Goal: Check status

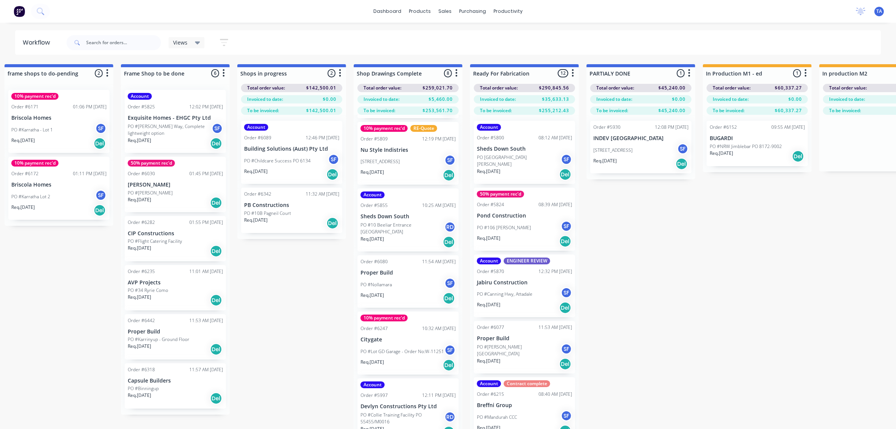
scroll to position [130, 0]
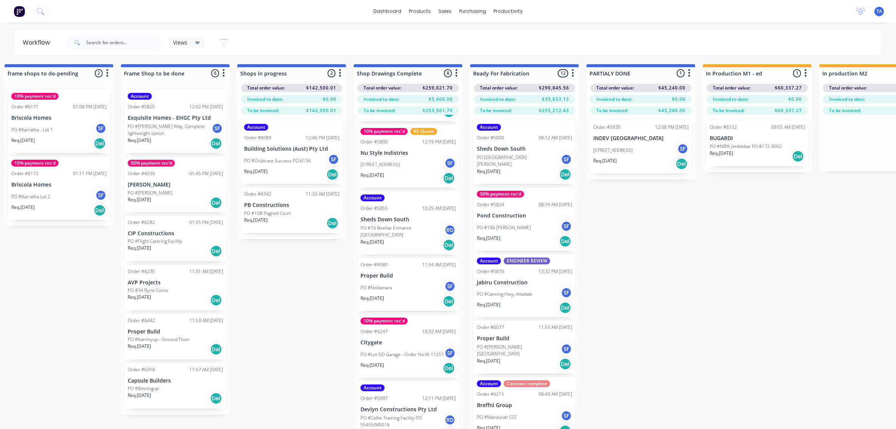
click at [743, 158] on div "Req. [DATE] Del" at bounding box center [756, 156] width 95 height 13
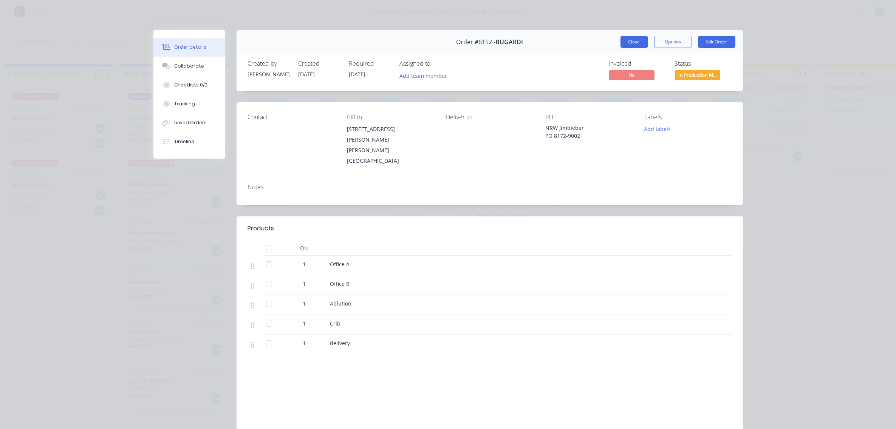
click at [628, 40] on button "Close" at bounding box center [634, 42] width 28 height 12
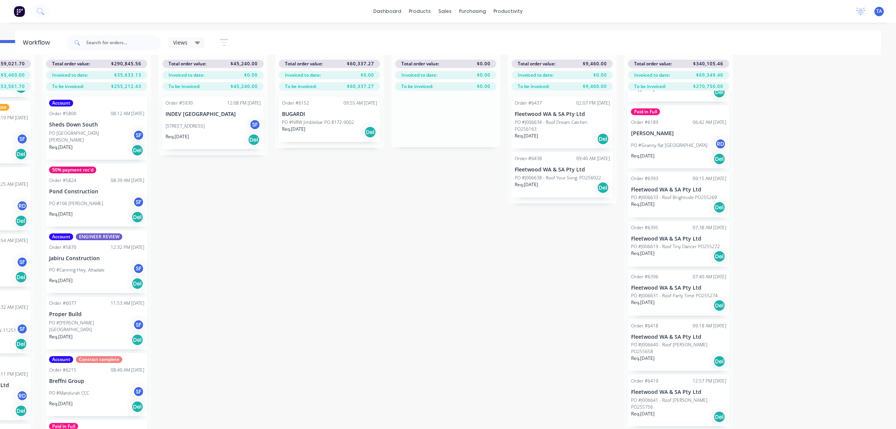
scroll to position [367, 0]
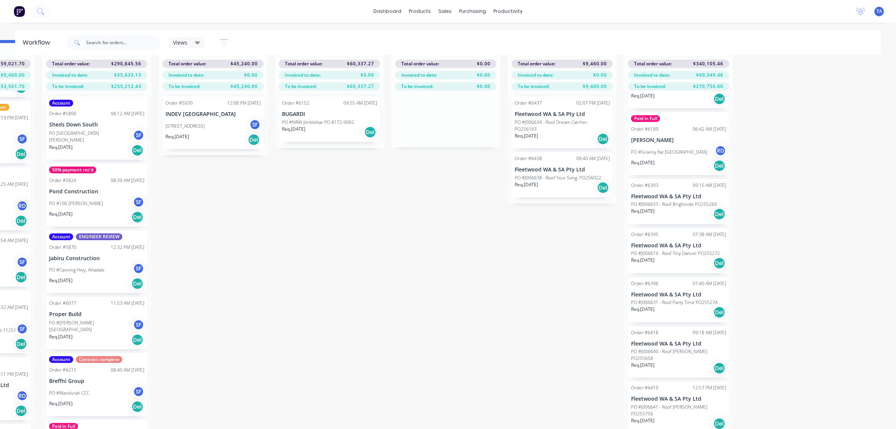
click at [671, 208] on div "Req. [DATE] Del" at bounding box center [678, 214] width 95 height 13
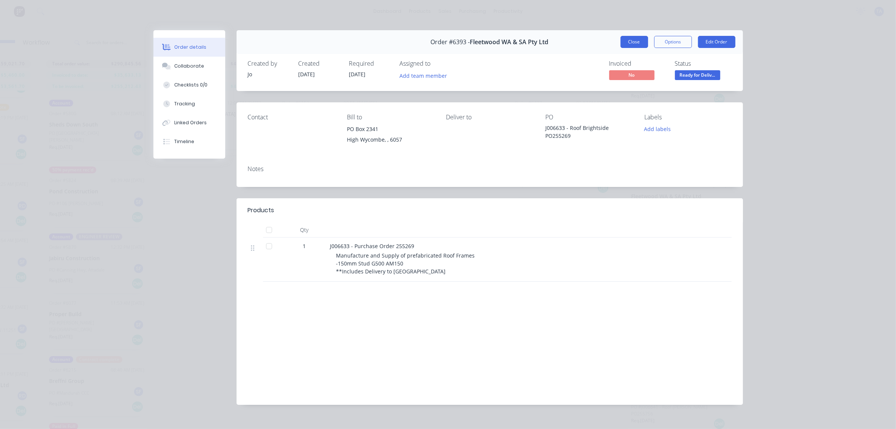
click at [632, 42] on button "Close" at bounding box center [634, 42] width 28 height 12
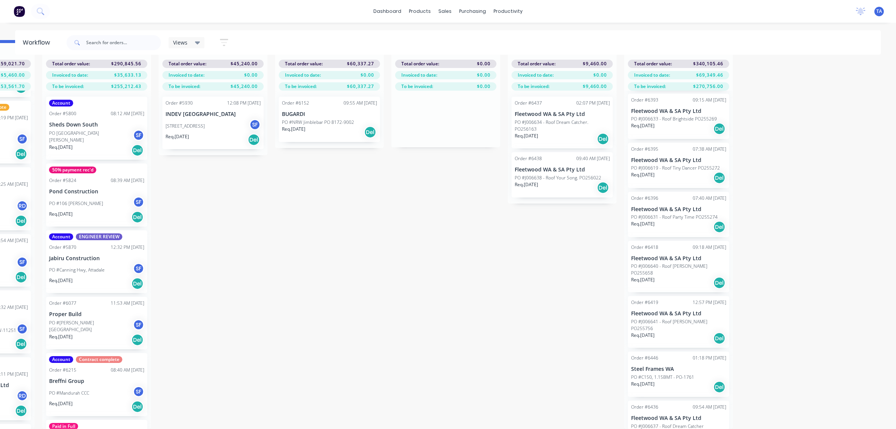
scroll to position [450, 0]
click at [143, 40] on input "text" at bounding box center [123, 42] width 75 height 15
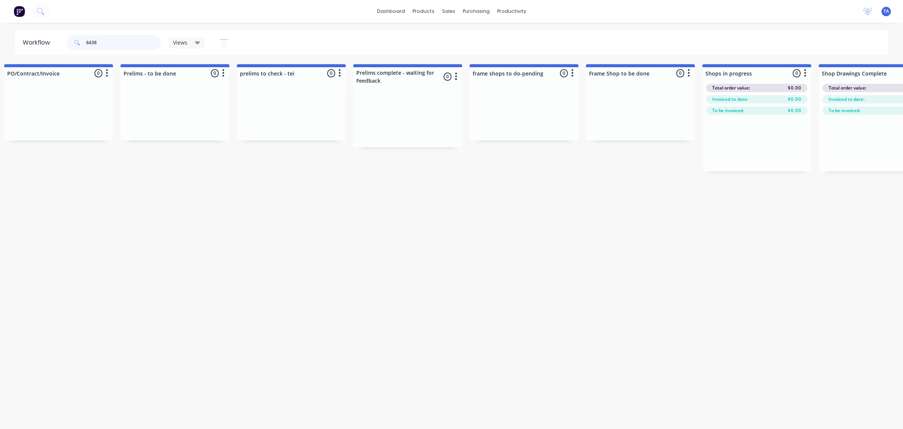
scroll to position [0, 0]
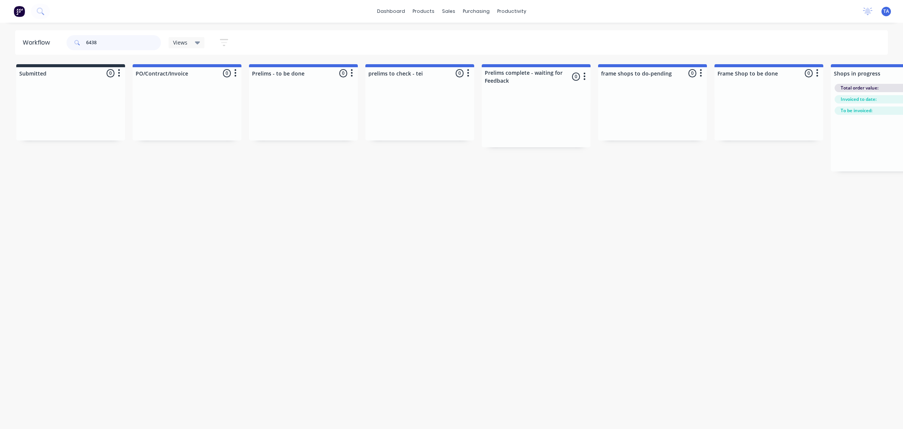
click at [95, 40] on input "6438" at bounding box center [123, 42] width 75 height 15
type input "6438"
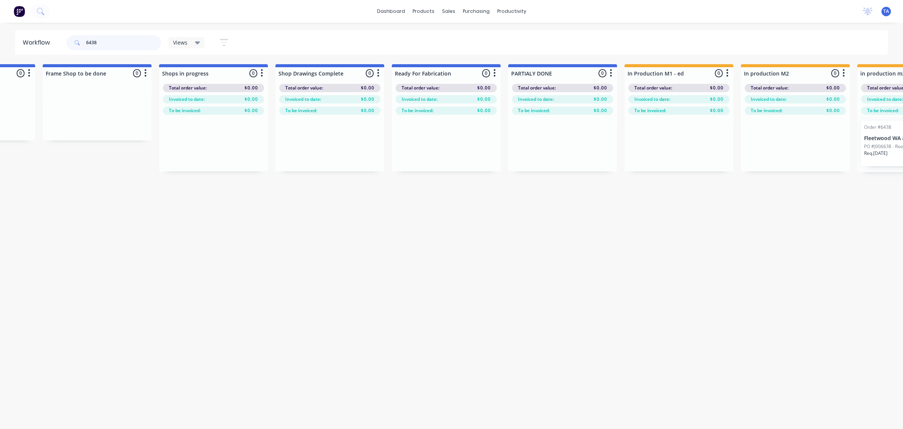
scroll to position [0, 814]
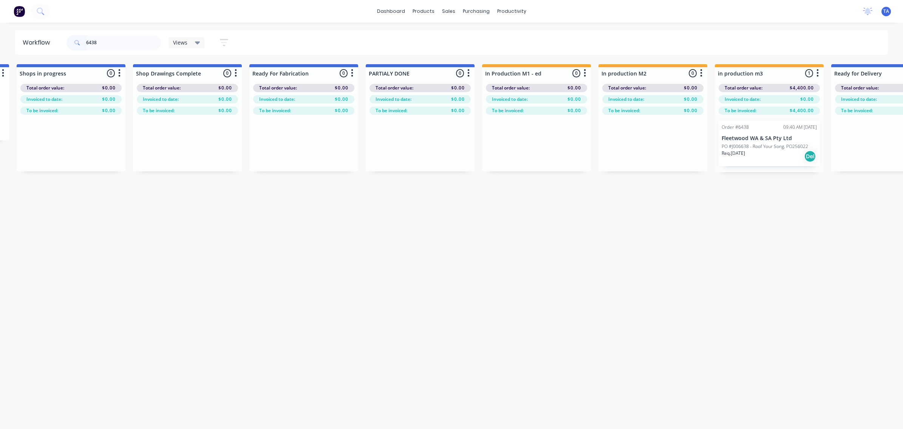
click at [742, 144] on p "PO #J006638 - Roof Your Song. PO256022" at bounding box center [765, 146] width 87 height 7
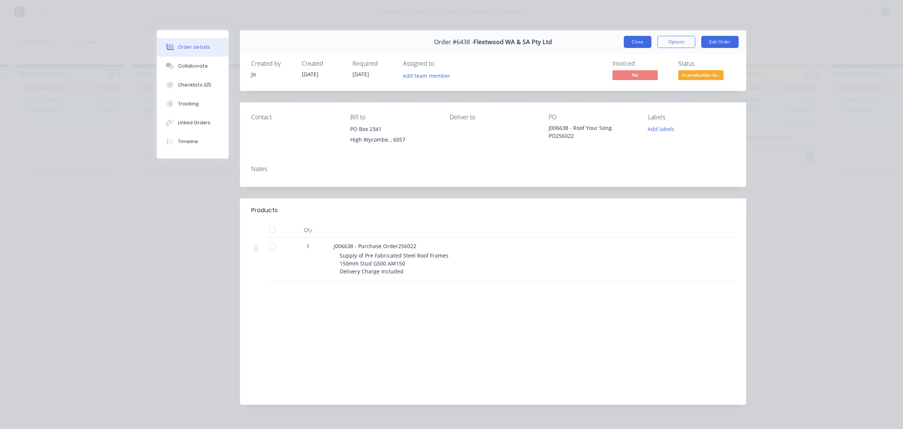
click at [627, 46] on button "Close" at bounding box center [638, 42] width 28 height 12
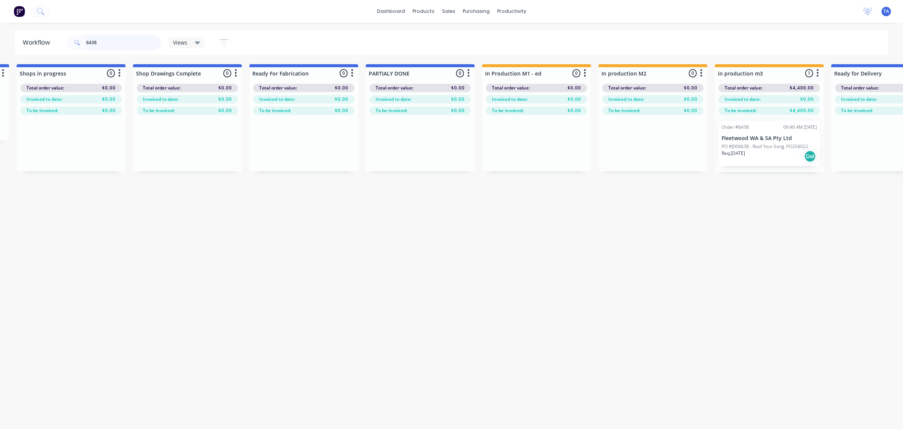
click at [116, 48] on input "6438" at bounding box center [123, 42] width 75 height 15
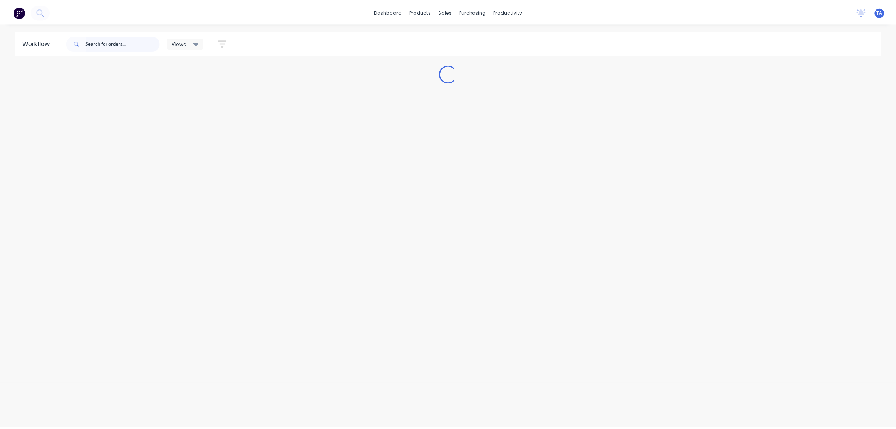
scroll to position [0, 0]
